Goal: Task Accomplishment & Management: Manage account settings

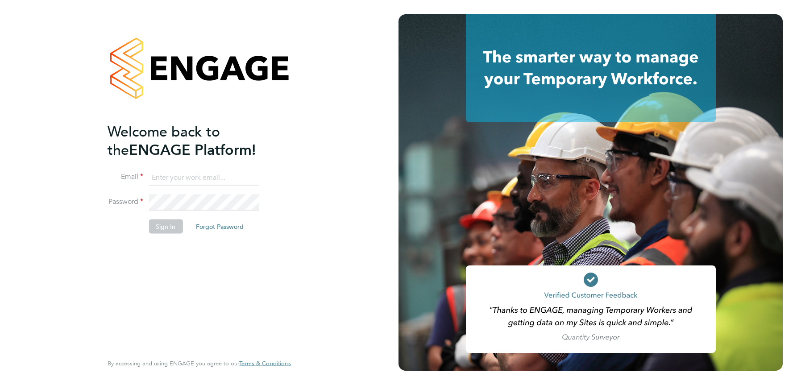
type input "julie.tante@apleona.com"
click at [163, 229] on button "Sign In" at bounding box center [166, 226] width 34 height 14
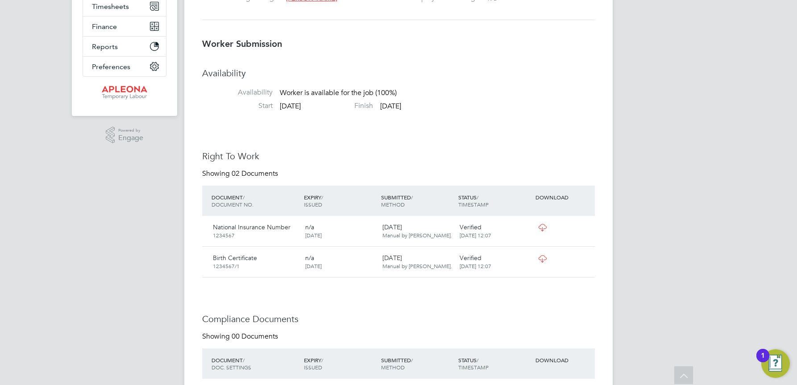
scroll to position [176, 0]
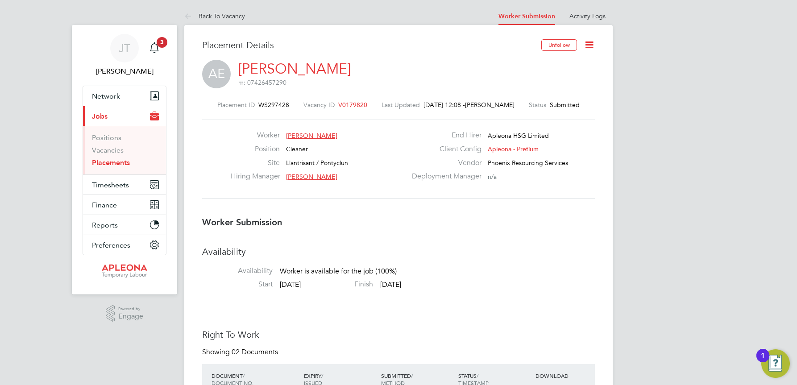
click at [350, 103] on span "V0179820" at bounding box center [352, 105] width 29 height 8
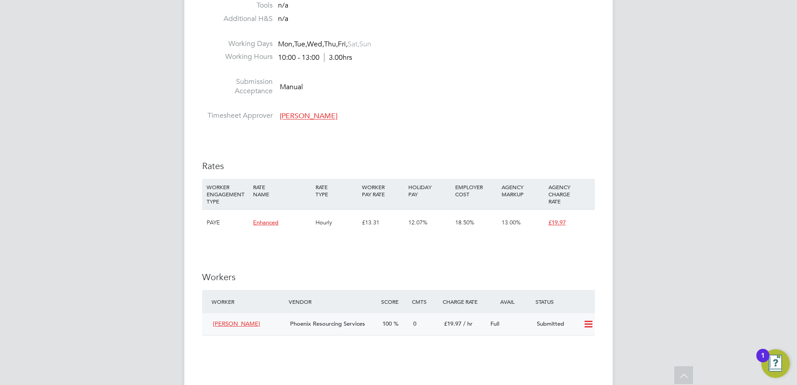
click at [586, 323] on icon at bounding box center [588, 324] width 11 height 7
click at [575, 341] on li "Offer" at bounding box center [576, 344] width 31 height 13
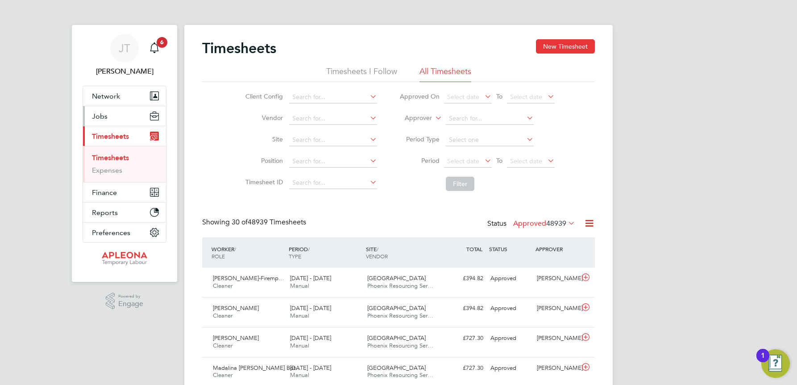
click at [103, 117] on span "Jobs" at bounding box center [100, 116] width 16 height 8
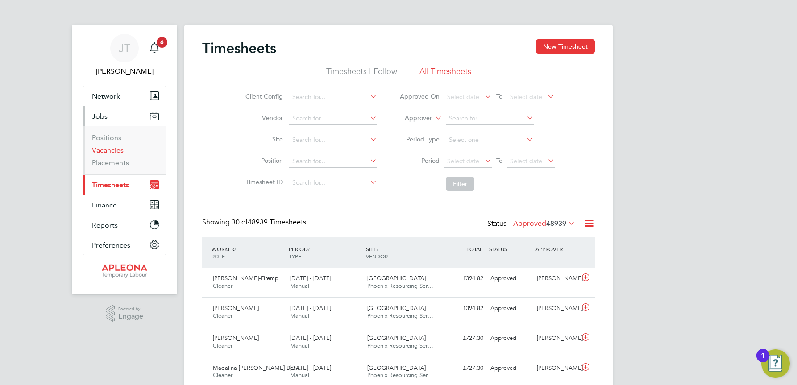
click at [110, 148] on link "Vacancies" at bounding box center [108, 150] width 32 height 8
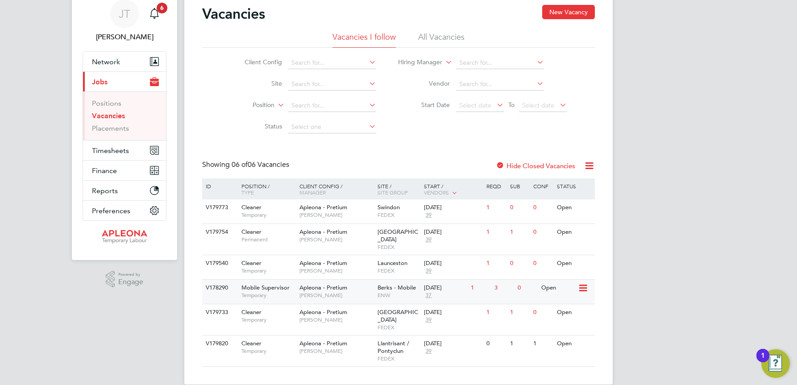
click at [582, 283] on icon at bounding box center [582, 288] width 9 height 11
click at [553, 301] on li "View Details" at bounding box center [561, 302] width 52 height 13
click at [105, 150] on span "Timesheets" at bounding box center [110, 150] width 37 height 8
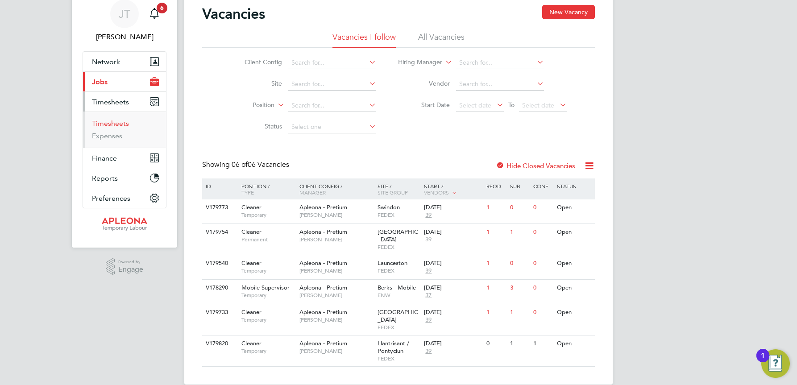
click at [114, 126] on link "Timesheets" at bounding box center [110, 123] width 37 height 8
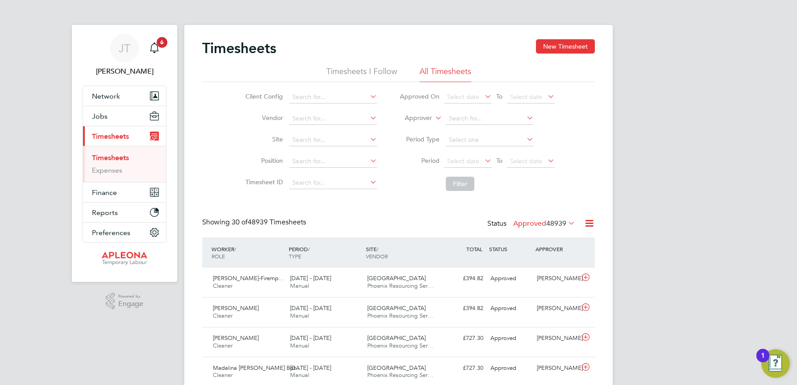
scroll to position [4, 4]
click at [567, 223] on icon at bounding box center [567, 223] width 0 height 13
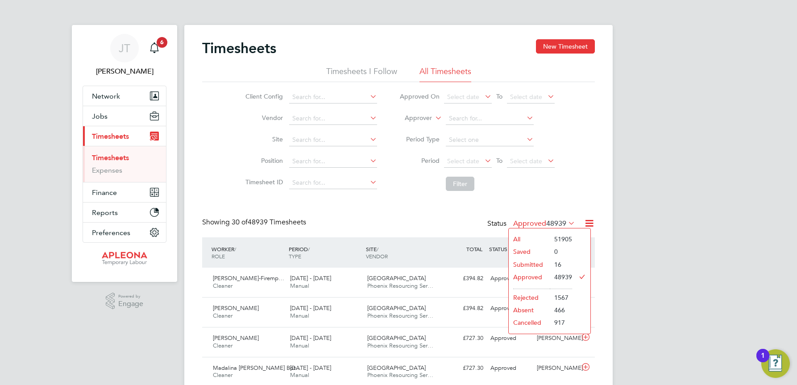
click at [543, 263] on li "Submitted" at bounding box center [529, 264] width 41 height 13
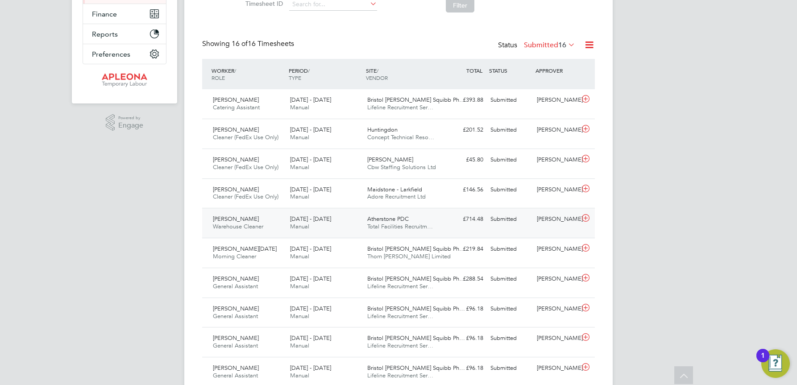
click at [381, 223] on div "Atherstone PDC Total Facilities Recruitm…" at bounding box center [402, 223] width 77 height 22
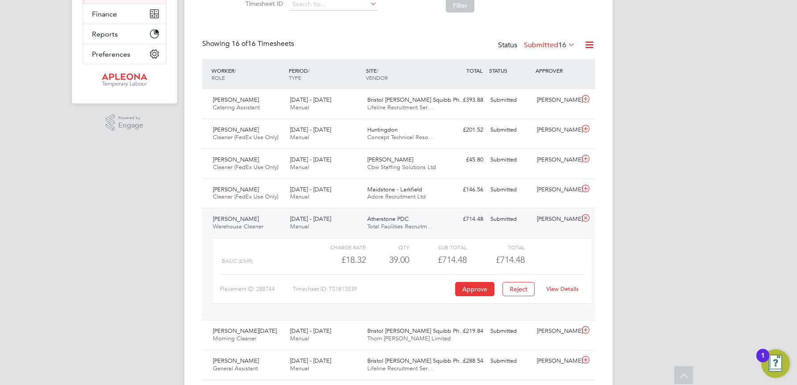
click at [564, 290] on link "View Details" at bounding box center [562, 289] width 33 height 8
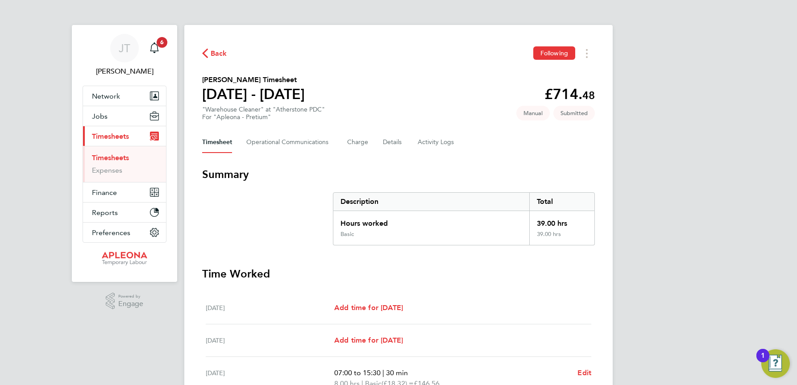
click at [213, 54] on span "Back" at bounding box center [219, 53] width 17 height 11
